Goal: Use online tool/utility: Utilize a website feature to perform a specific function

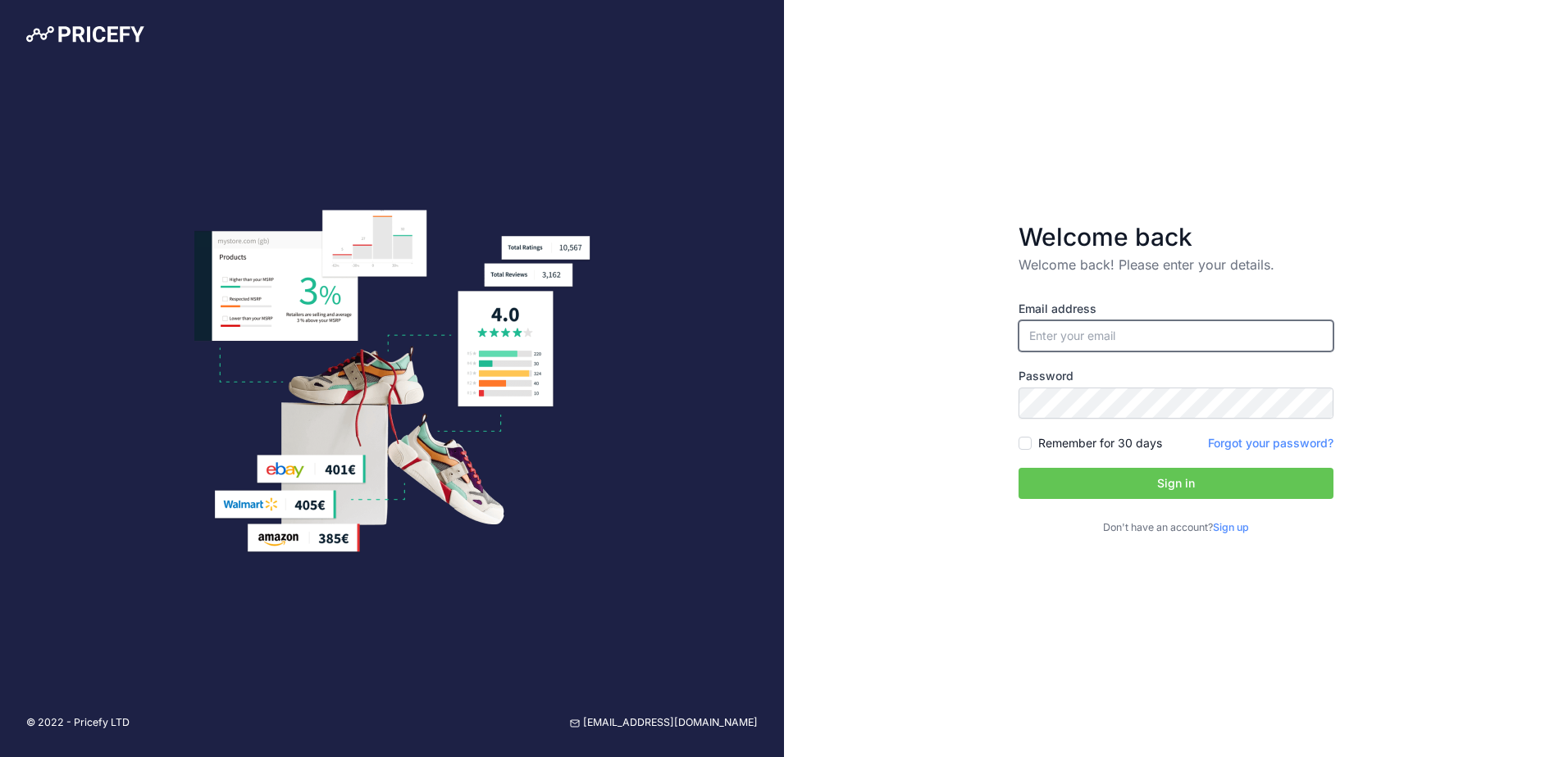
type input "[EMAIL_ADDRESS][DOMAIN_NAME]"
click at [1106, 494] on button "Sign in" at bounding box center [1176, 484] width 315 height 32
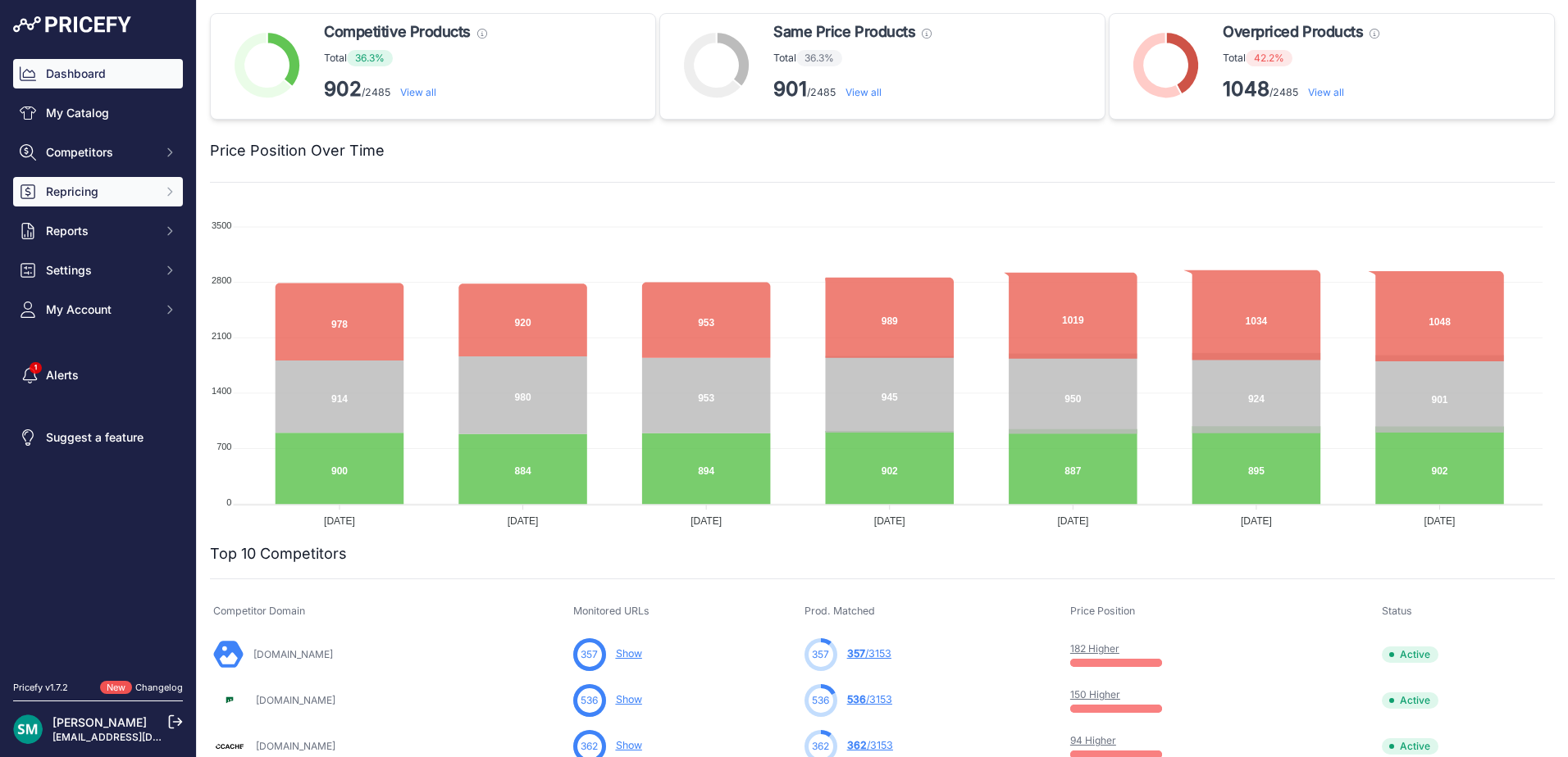
click at [94, 199] on span "Repricing" at bounding box center [100, 191] width 107 height 17
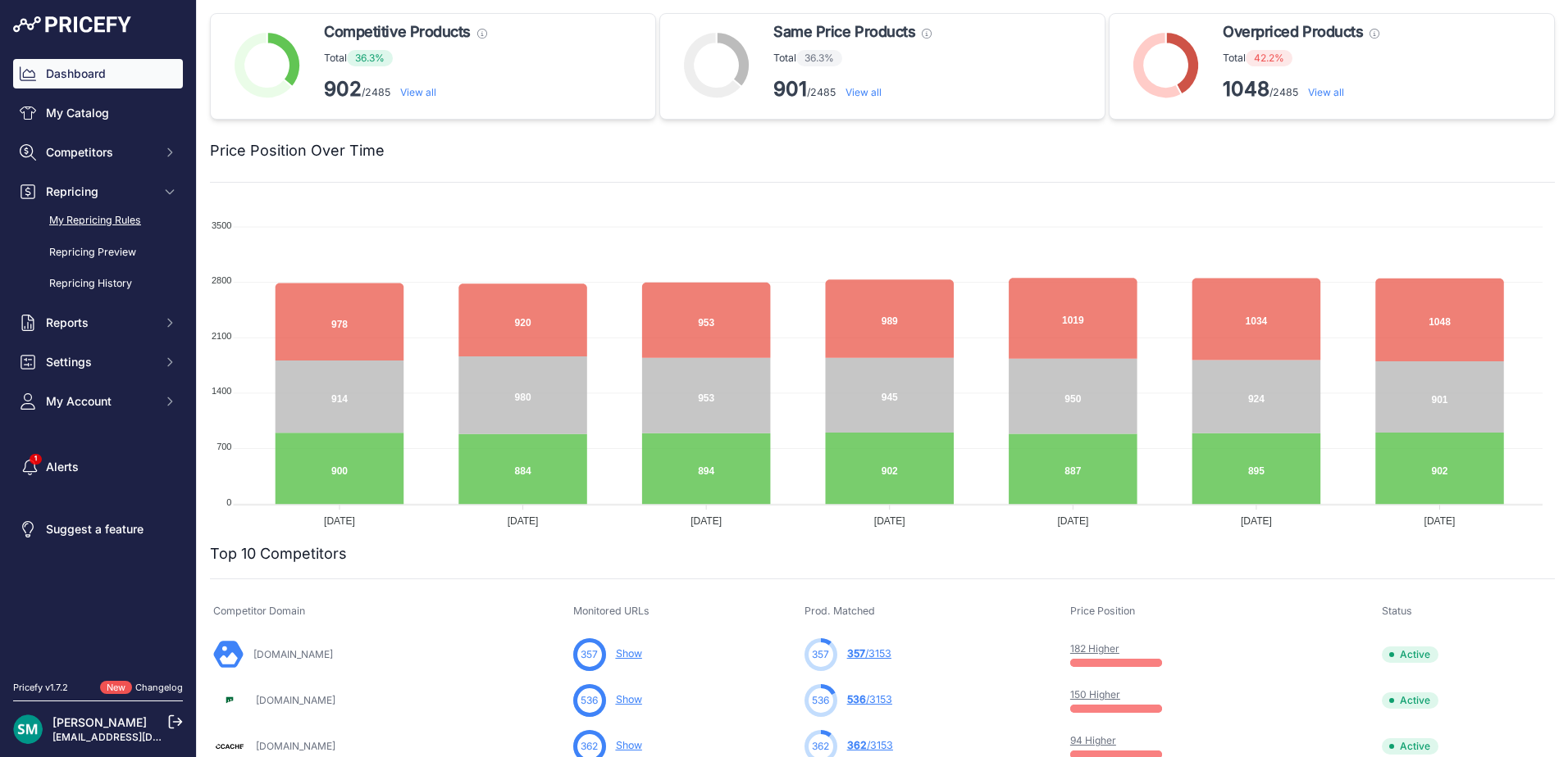
click at [86, 219] on link "My Repricing Rules" at bounding box center [98, 221] width 170 height 29
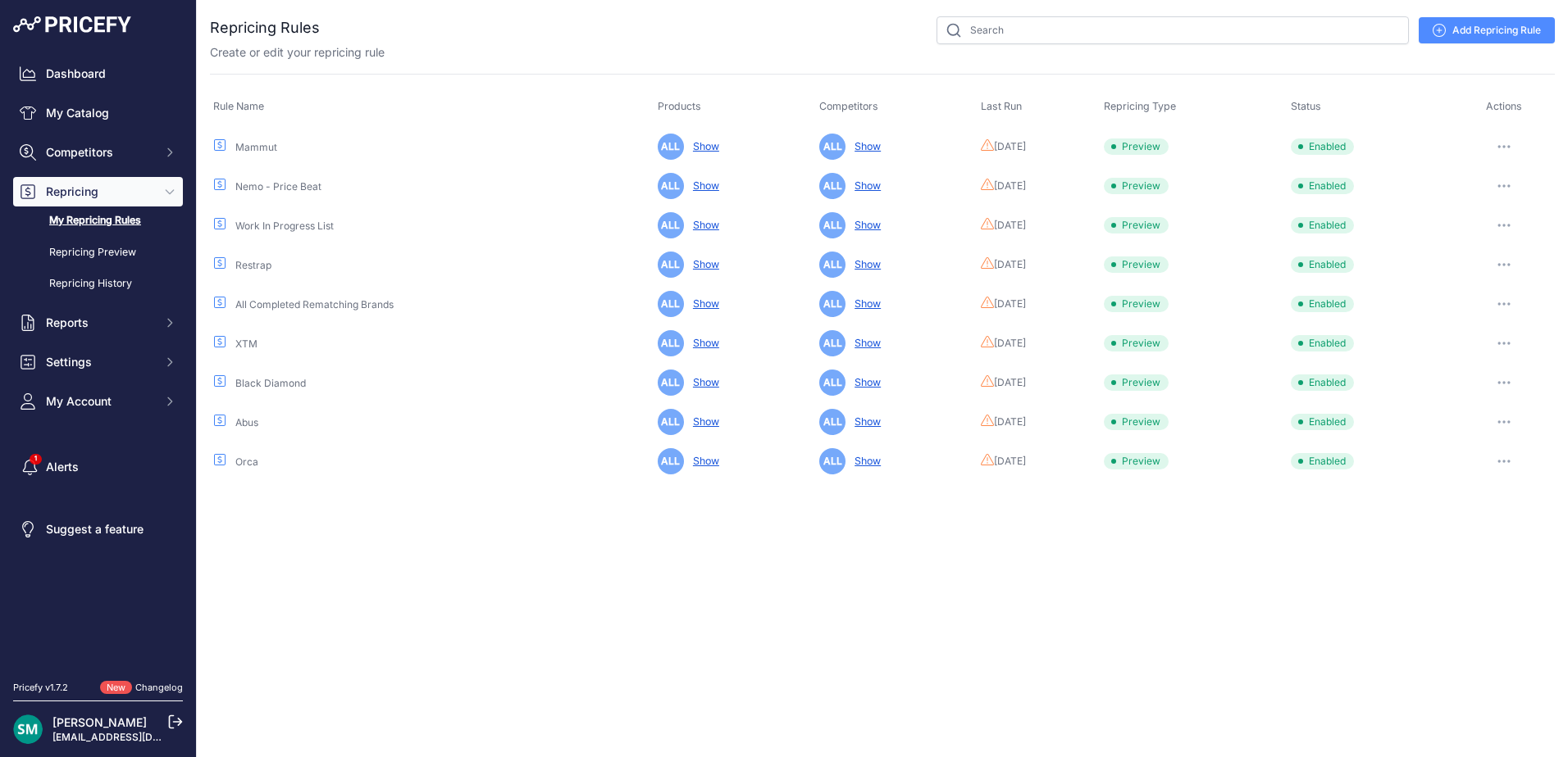
click at [1503, 184] on icon "button" at bounding box center [1504, 185] width 13 height 3
click at [1518, 240] on button "Run Preview" at bounding box center [1499, 246] width 105 height 27
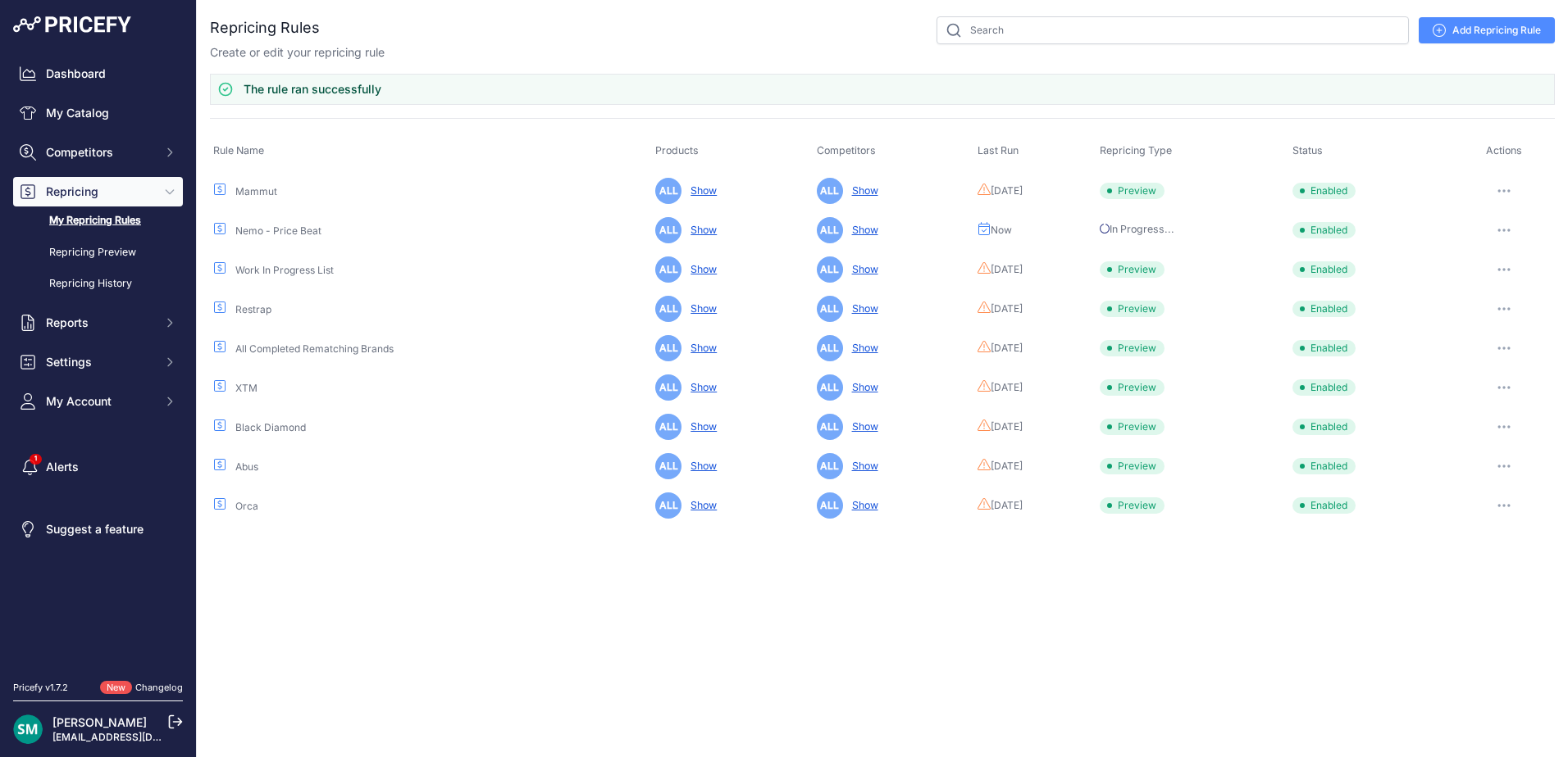
click at [1506, 266] on button "button" at bounding box center [1504, 269] width 33 height 23
click at [0, 0] on button "Reprice Now" at bounding box center [0, 0] width 0 height 0
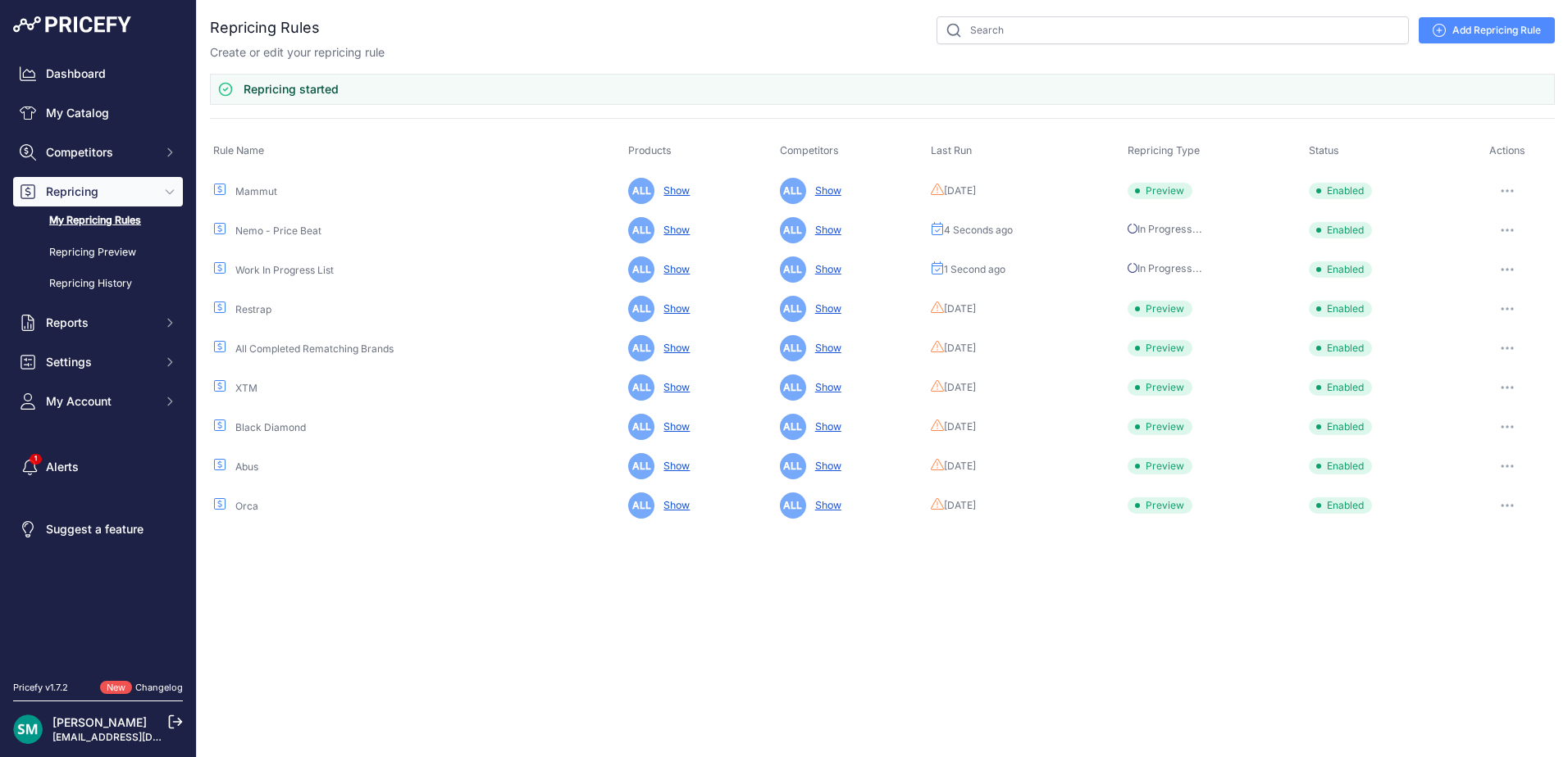
click at [1513, 353] on button "button" at bounding box center [1507, 348] width 33 height 23
click at [0, 0] on button "Run Preview" at bounding box center [0, 0] width 0 height 0
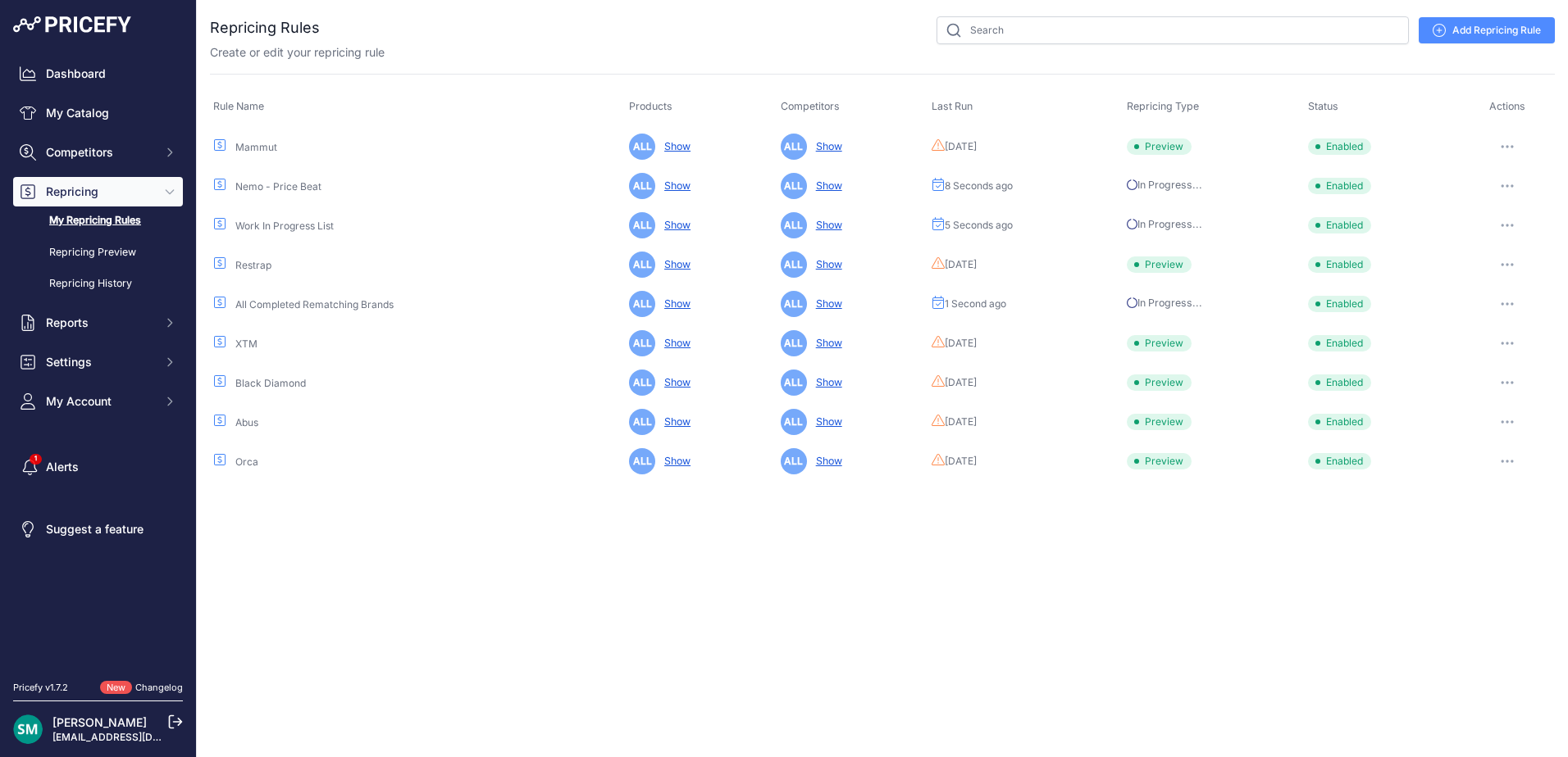
click at [1508, 424] on button "button" at bounding box center [1507, 422] width 33 height 23
click at [0, 0] on button "Run Preview" at bounding box center [0, 0] width 0 height 0
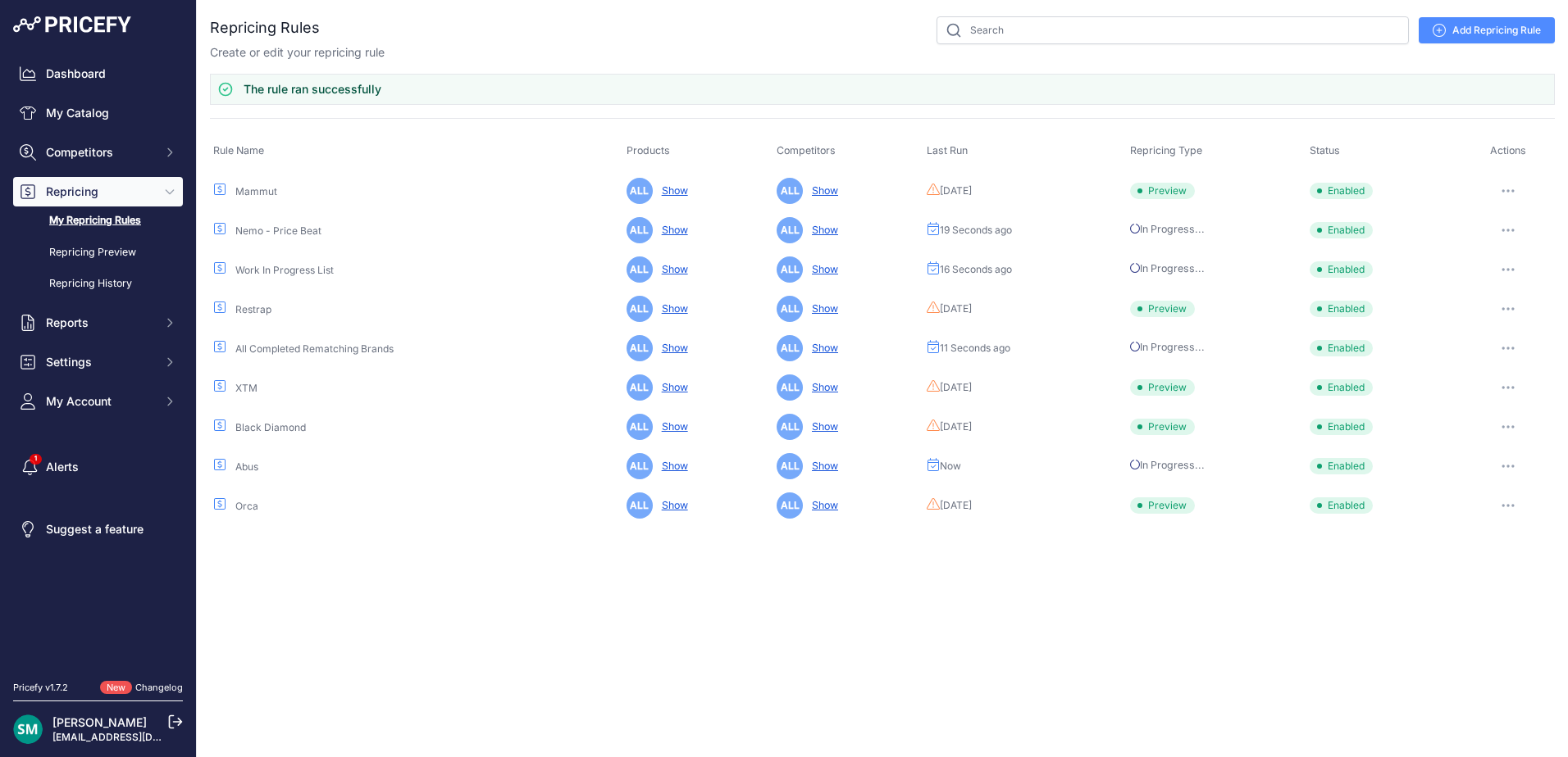
click at [1513, 514] on button "button" at bounding box center [1508, 505] width 33 height 23
click at [0, 0] on button "Run Preview" at bounding box center [0, 0] width 0 height 0
click at [1511, 433] on button "button" at bounding box center [1508, 427] width 33 height 23
click at [0, 0] on button "Run Preview" at bounding box center [0, 0] width 0 height 0
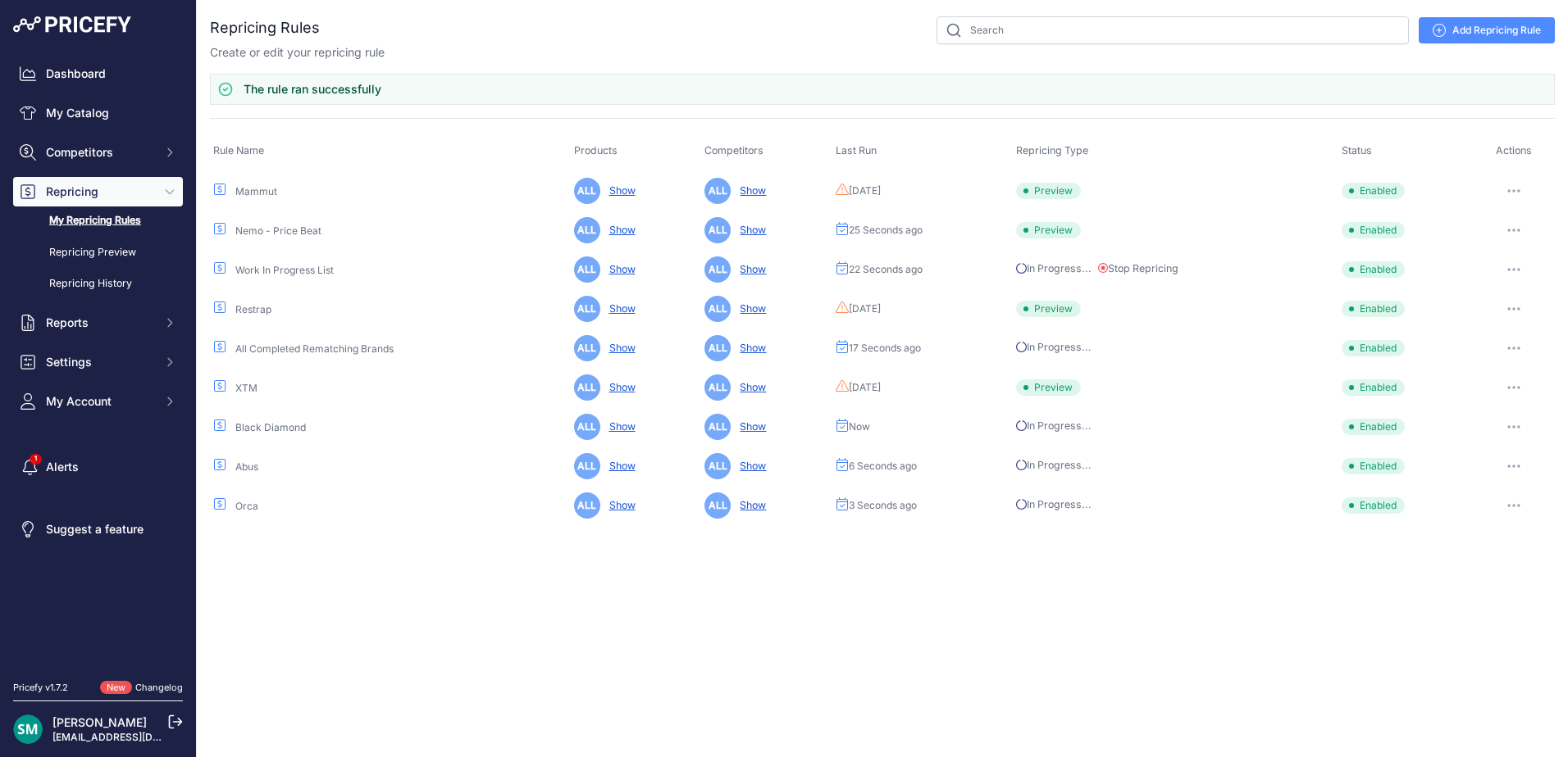
click at [1515, 387] on icon "button" at bounding box center [1514, 388] width 2 height 2
click at [0, 0] on button "Run Preview" at bounding box center [0, 0] width 0 height 0
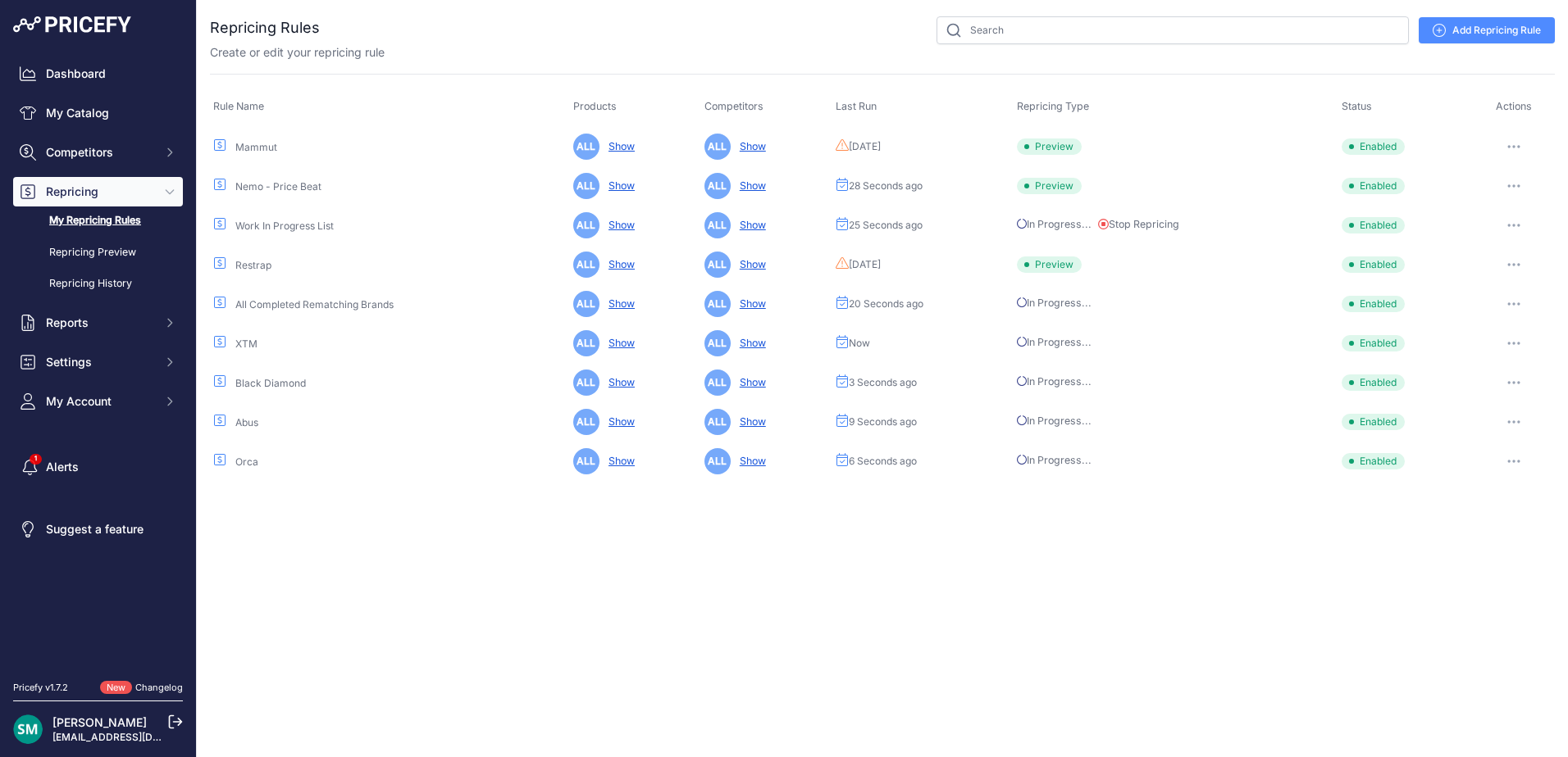
click at [1516, 305] on icon "button" at bounding box center [1514, 304] width 13 height 3
click at [0, 0] on button "Run Preview" at bounding box center [0, 0] width 0 height 0
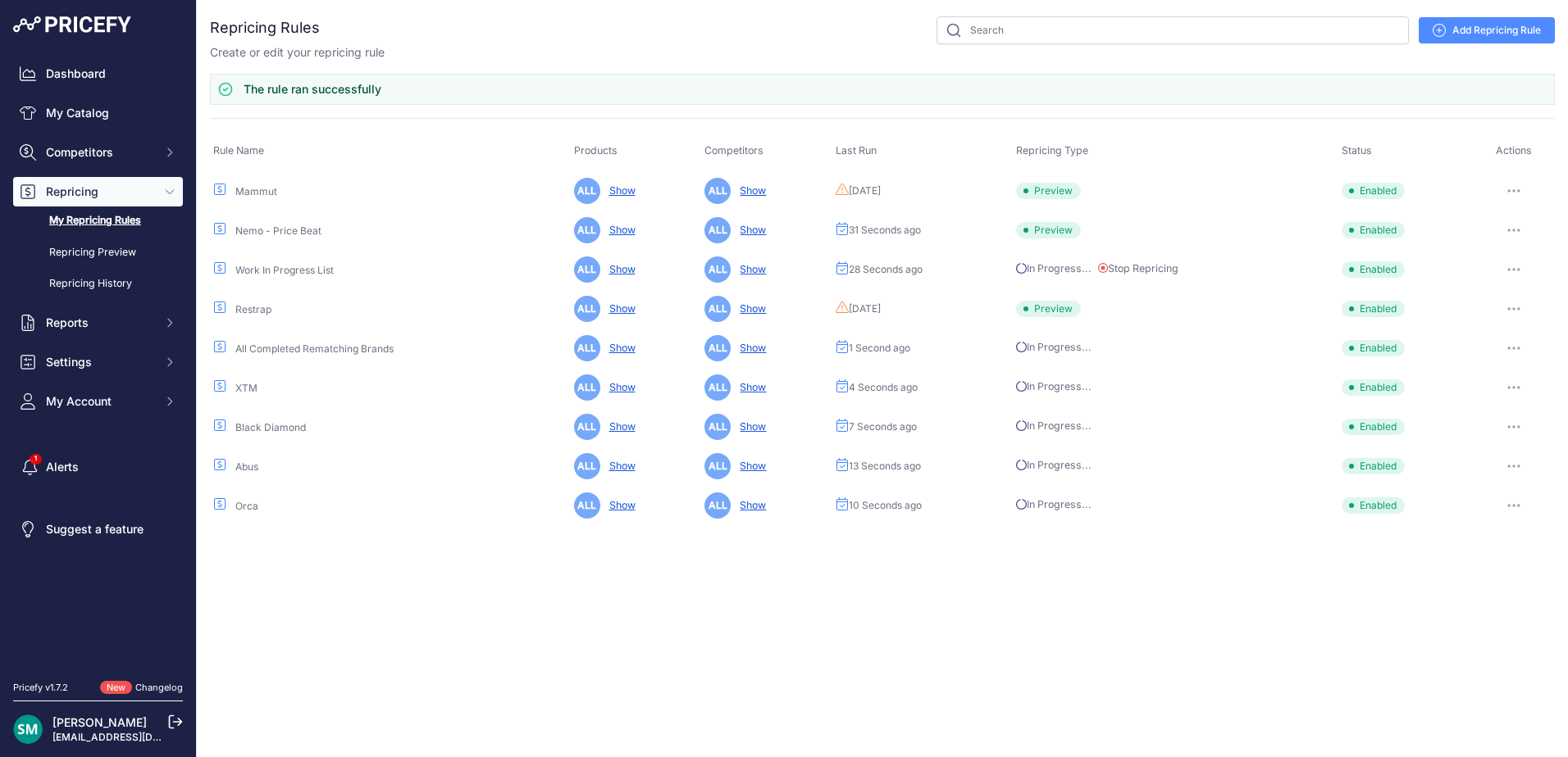
click at [1159, 273] on button "Stop Repricing" at bounding box center [1138, 269] width 80 height 16
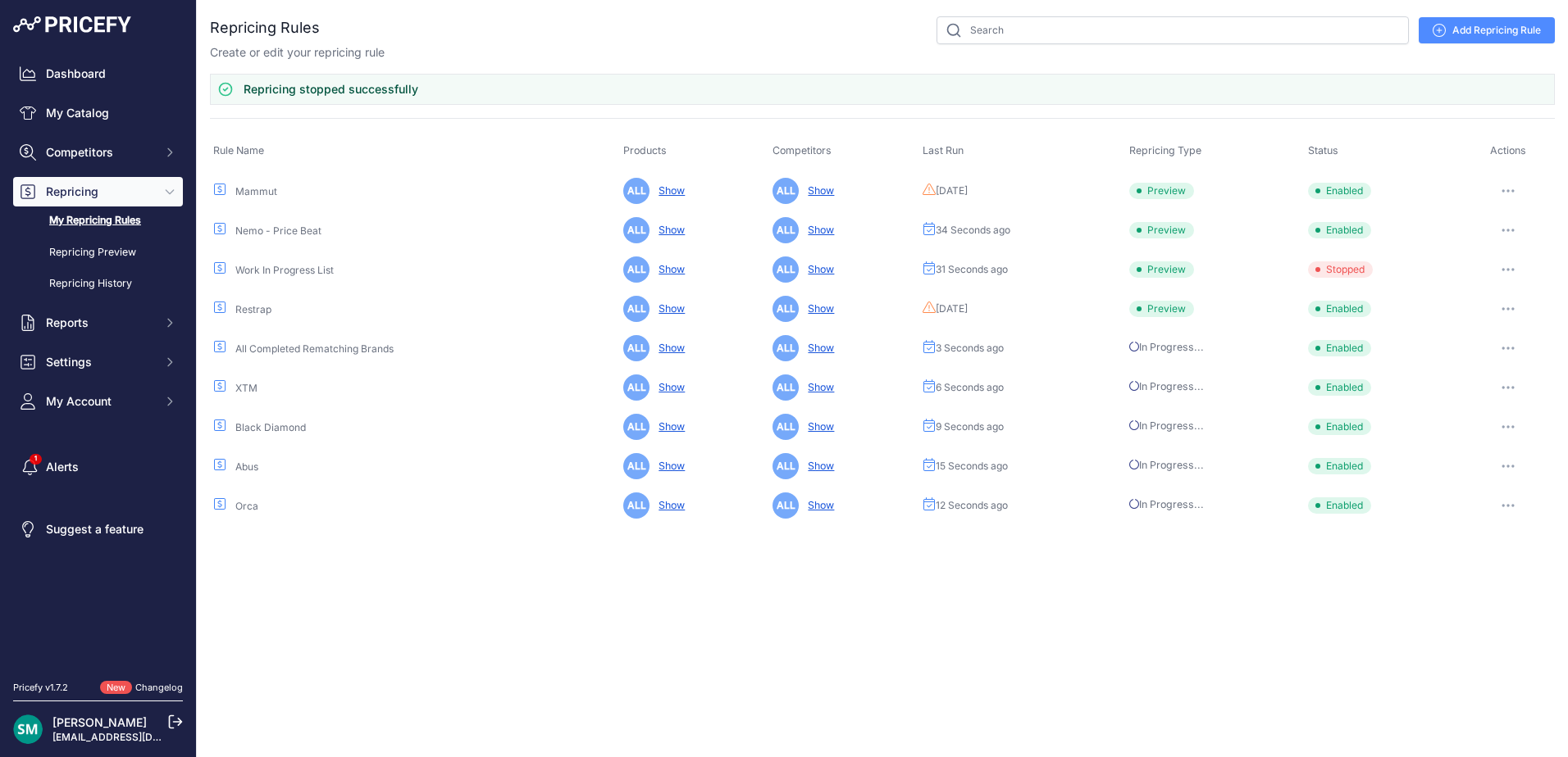
click at [1517, 270] on button "button" at bounding box center [1508, 269] width 33 height 23
click at [0, 0] on button "Run Preview" at bounding box center [0, 0] width 0 height 0
click at [1506, 190] on icon "button" at bounding box center [1508, 190] width 13 height 3
drag, startPoint x: 1506, startPoint y: 245, endPoint x: 1517, endPoint y: 322, distance: 77.8
click at [1506, 246] on button "Run Preview" at bounding box center [1499, 251] width 105 height 27
